Goal: Find specific page/section: Find specific page/section

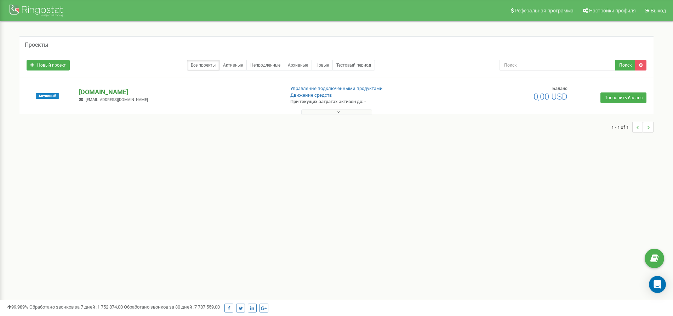
click at [134, 93] on p "[DOMAIN_NAME]" at bounding box center [179, 91] width 200 height 9
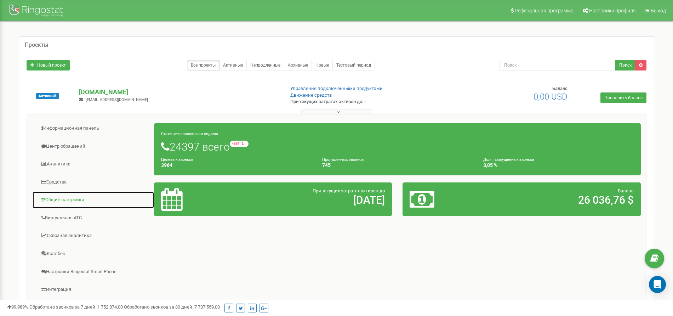
click at [79, 199] on link "Общие настройки" at bounding box center [93, 199] width 122 height 17
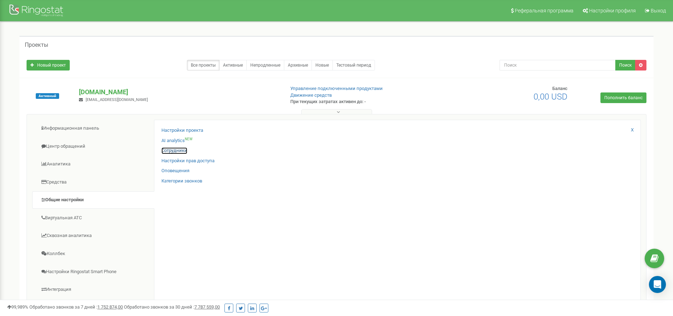
click at [185, 151] on link "Сотрудники" at bounding box center [175, 150] width 26 height 7
